Goal: Task Accomplishment & Management: Manage account settings

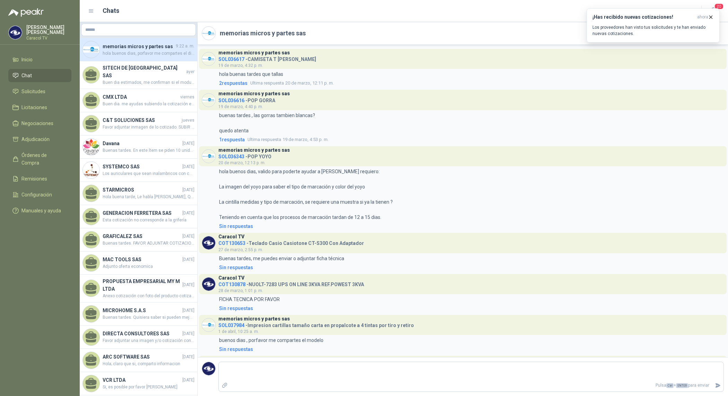
scroll to position [1389, 0]
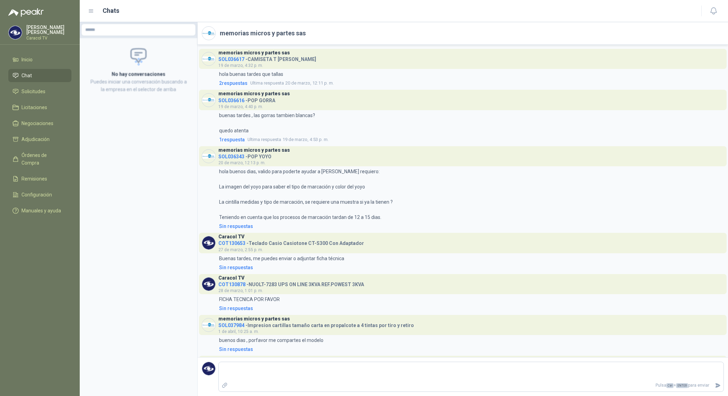
scroll to position [1389, 0]
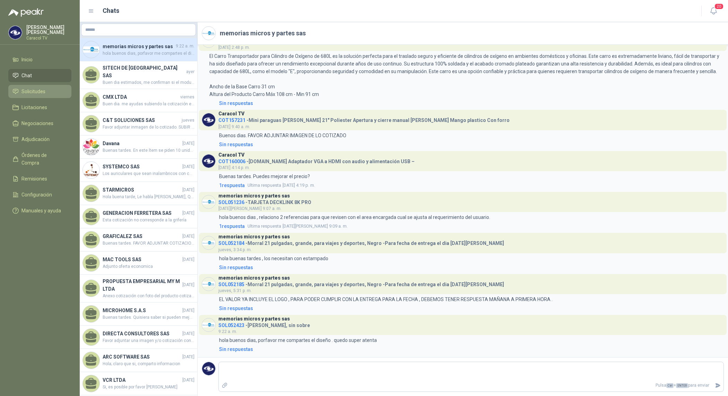
click at [47, 88] on li "Solicitudes" at bounding box center [39, 92] width 55 height 8
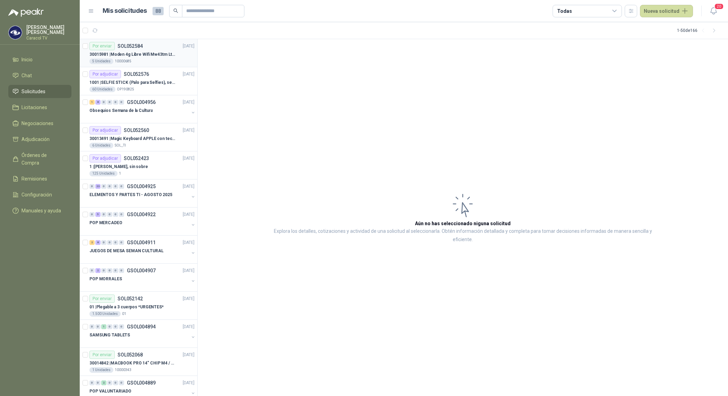
click at [148, 52] on p "30015981 | Moden 4g Libre Wifi Mw43tm Lte Router Móvil Internet 5ghz" at bounding box center [132, 54] width 86 height 7
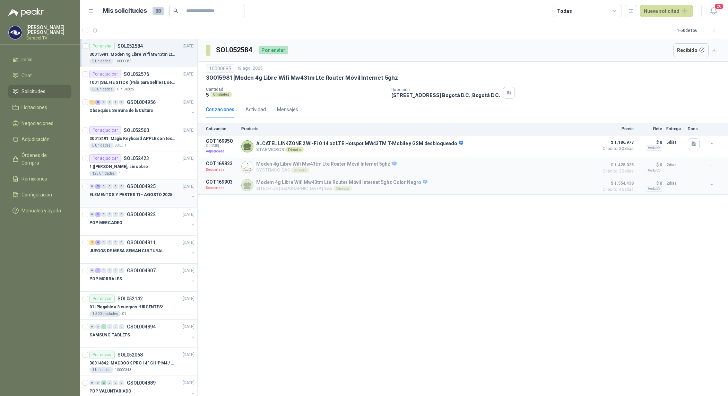
click at [151, 195] on p "ELEMENTOS Y PARTES TI - AGOSTO 2025" at bounding box center [130, 195] width 83 height 7
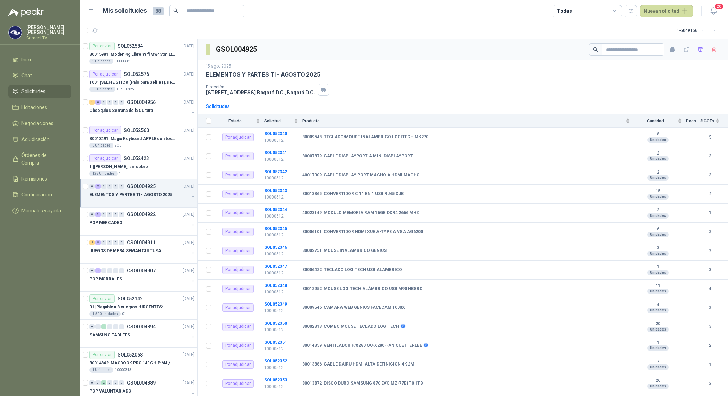
click at [147, 199] on div at bounding box center [138, 202] width 99 height 6
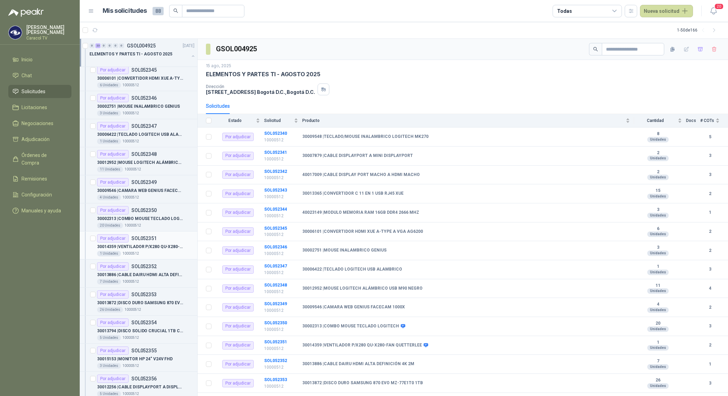
scroll to position [303, 0]
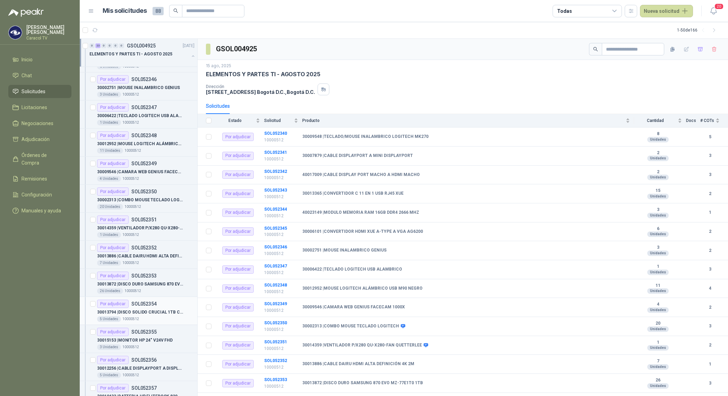
click at [151, 314] on p "30013794 | DISCO SOLIDO CRUCIAL 1TB CT1000P3PSSD" at bounding box center [140, 312] width 86 height 7
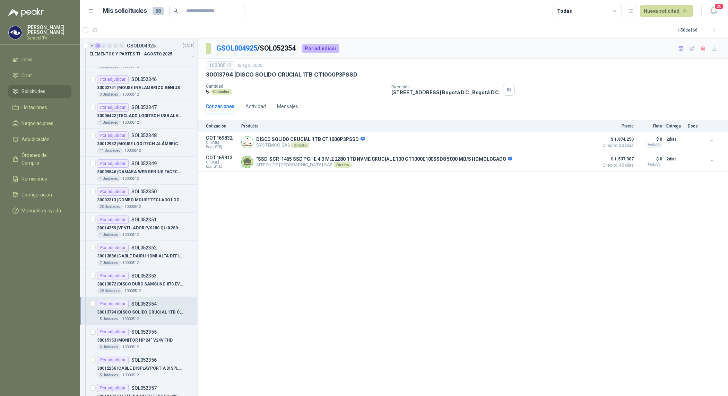
scroll to position [505, 0]
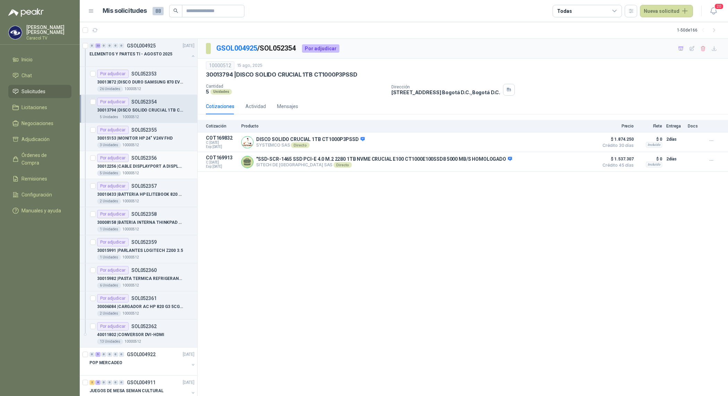
click at [153, 173] on div "5 Unidades 10000512" at bounding box center [145, 174] width 97 height 6
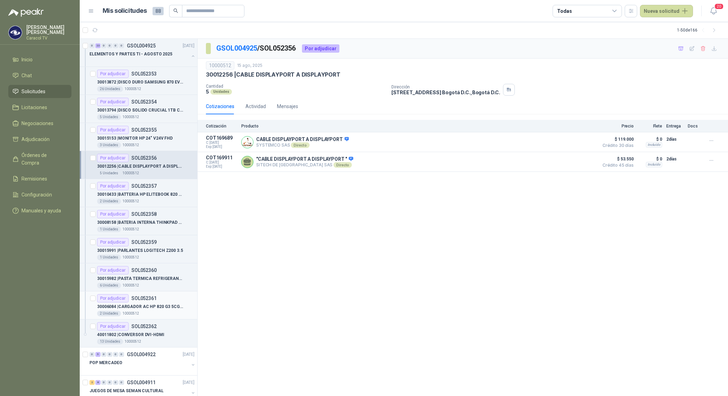
scroll to position [404, 0]
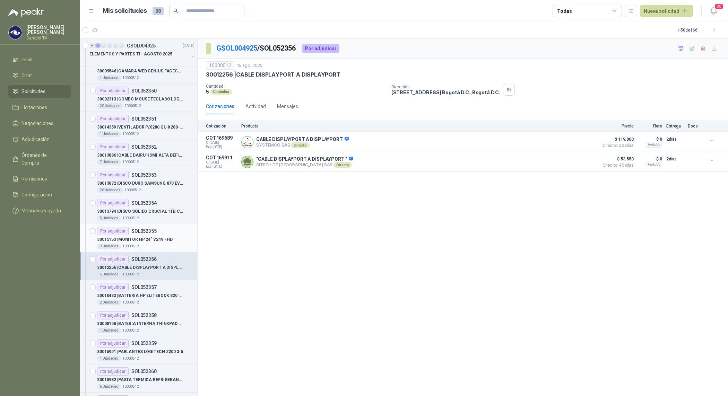
click at [153, 235] on div "Por adjudicar SOL052355" at bounding box center [127, 231] width 60 height 8
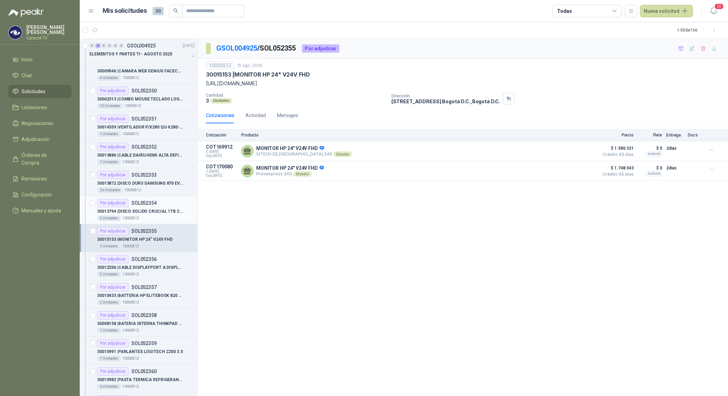
click at [153, 218] on div "5 Unidades 10000512" at bounding box center [145, 219] width 97 height 6
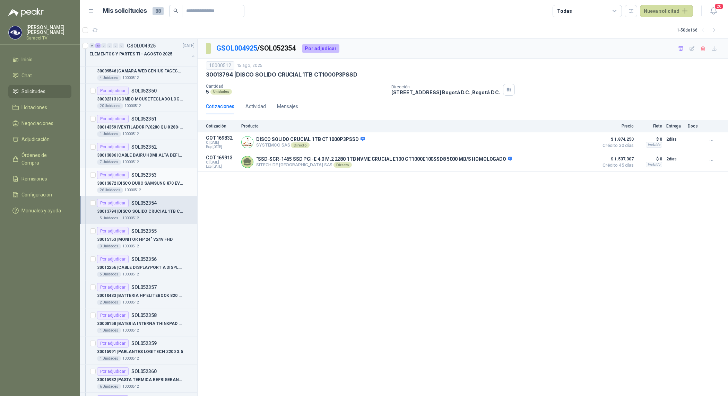
click at [155, 177] on p "SOL052353" at bounding box center [143, 175] width 25 height 5
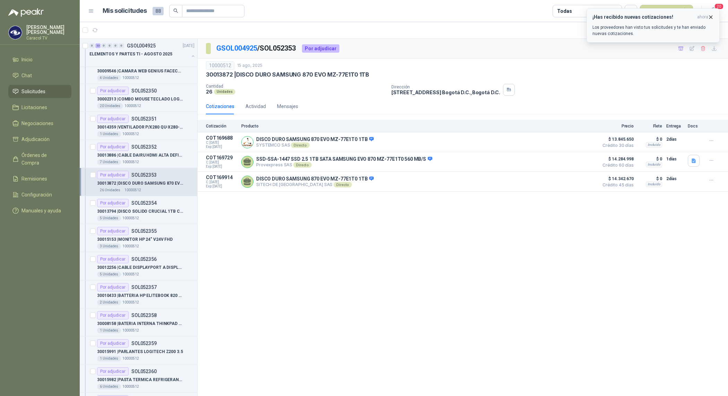
click at [633, 16] on h3 "¡Has recibido nuevas cotizaciones!" at bounding box center [643, 17] width 102 height 6
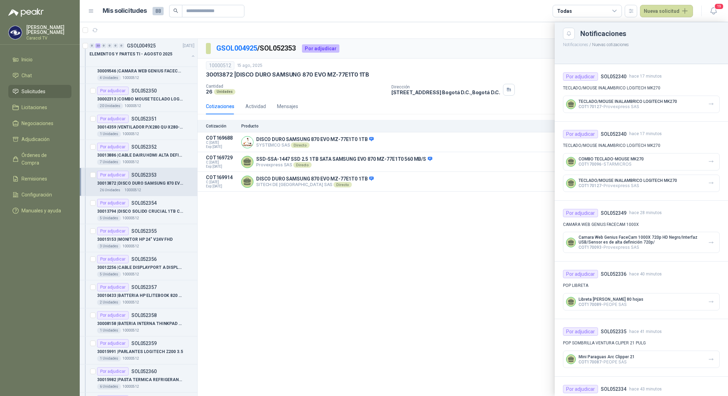
drag, startPoint x: 330, startPoint y: 308, endPoint x: 262, endPoint y: 146, distance: 175.5
click at [331, 307] on div at bounding box center [404, 209] width 648 height 374
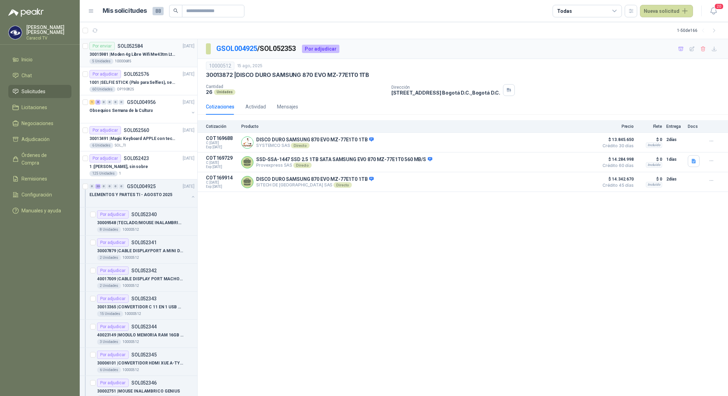
click at [129, 62] on p "10000685" at bounding box center [123, 62] width 17 height 6
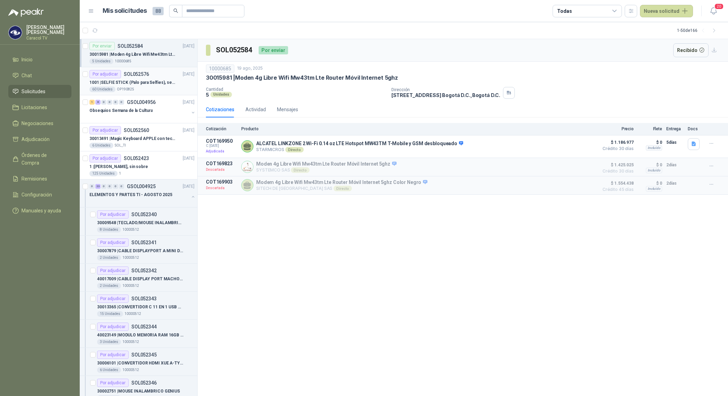
click at [130, 85] on p "1001 | SELFIE STICK (Palo para Selfies), segun link adjunto" at bounding box center [132, 82] width 86 height 7
